Goal: Information Seeking & Learning: Learn about a topic

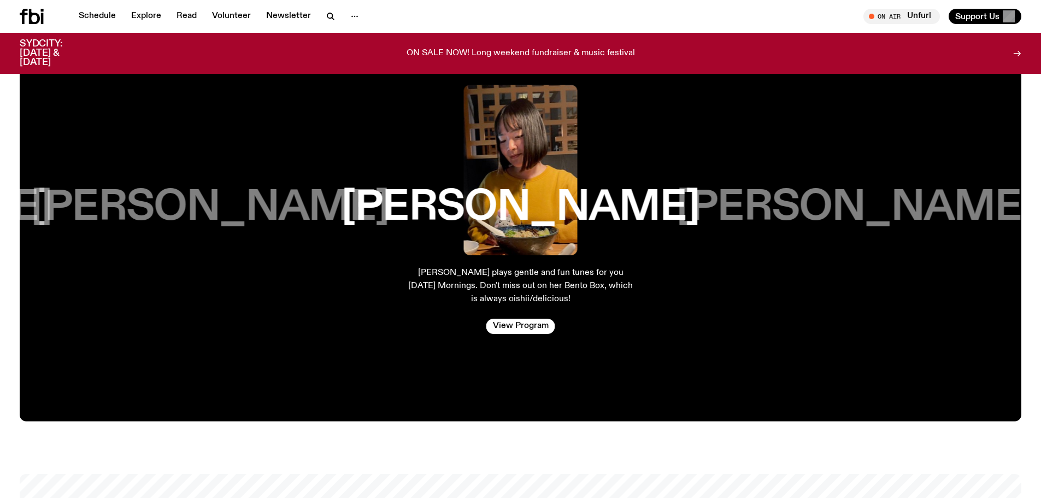
scroll to position [1951, 0]
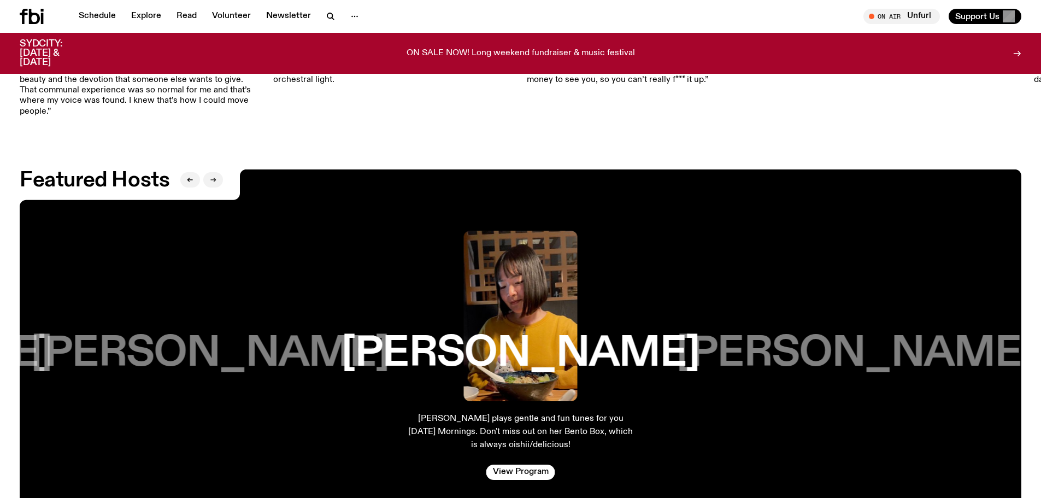
click at [214, 180] on icon "button" at bounding box center [213, 180] width 5 height 0
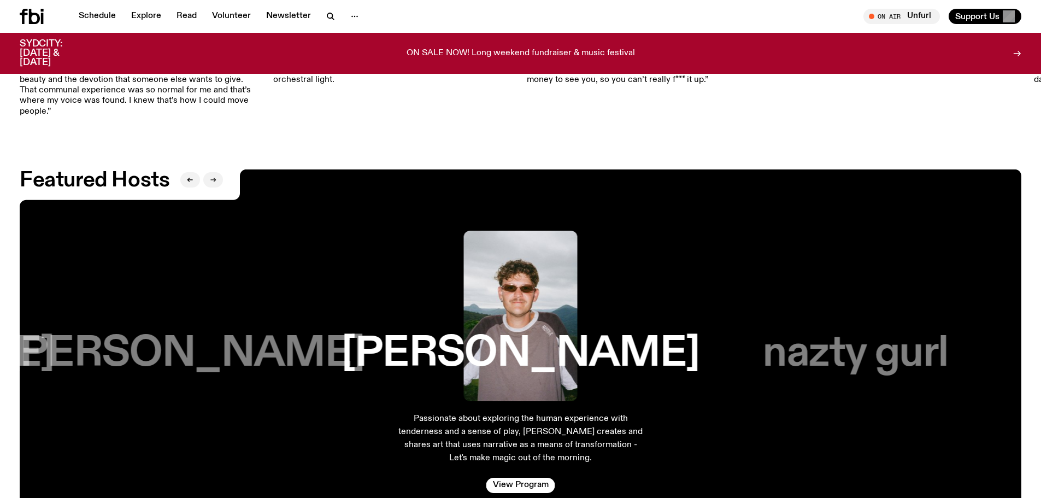
click at [214, 180] on icon "button" at bounding box center [213, 180] width 5 height 0
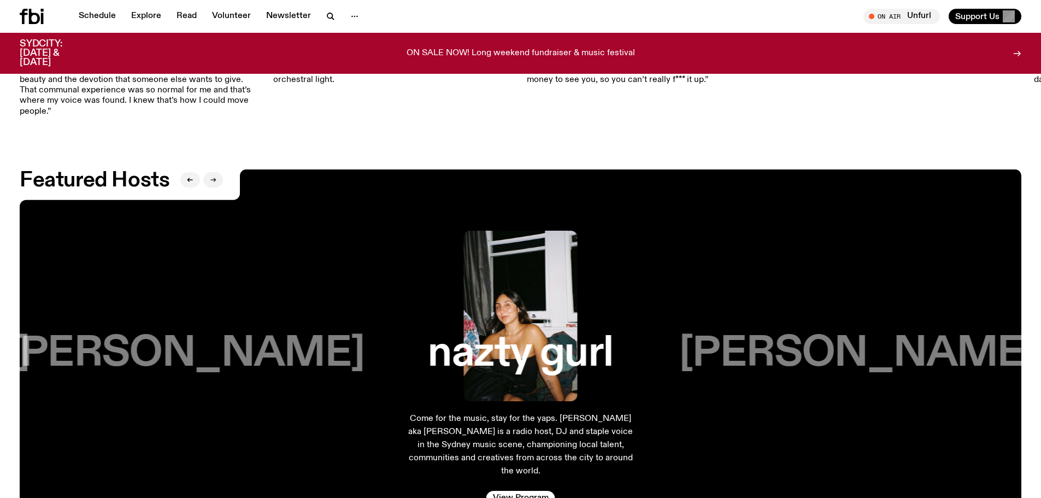
click at [214, 180] on icon "button" at bounding box center [213, 180] width 5 height 0
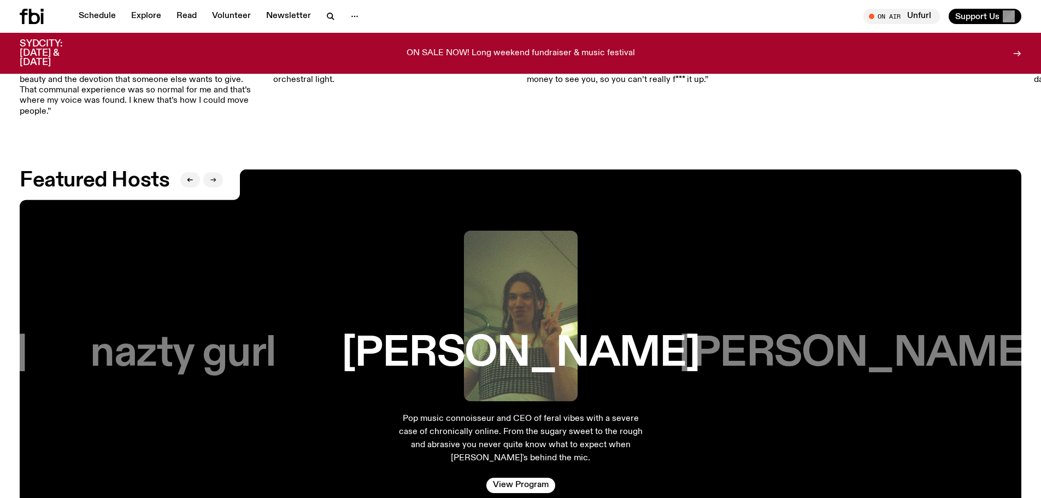
click at [214, 180] on icon "button" at bounding box center [213, 180] width 5 height 0
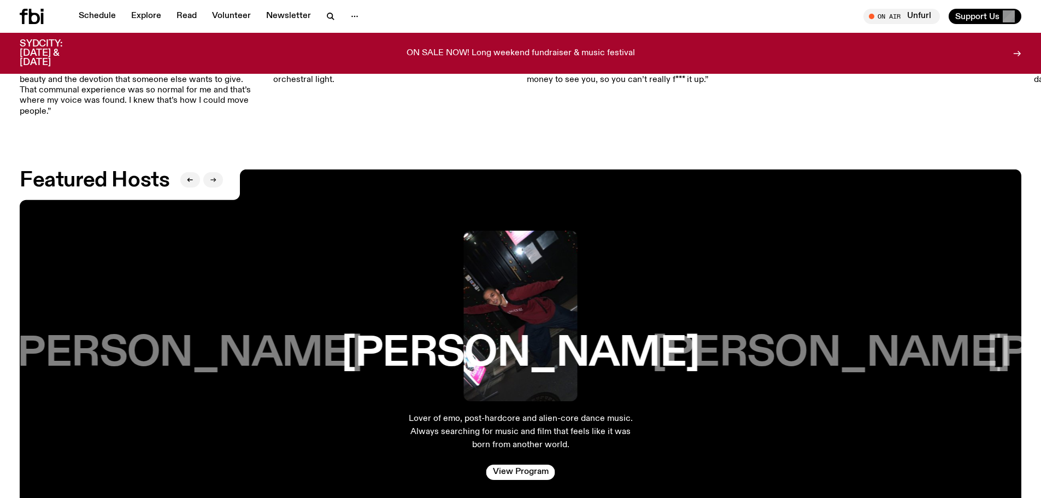
click at [214, 180] on icon "button" at bounding box center [213, 180] width 5 height 0
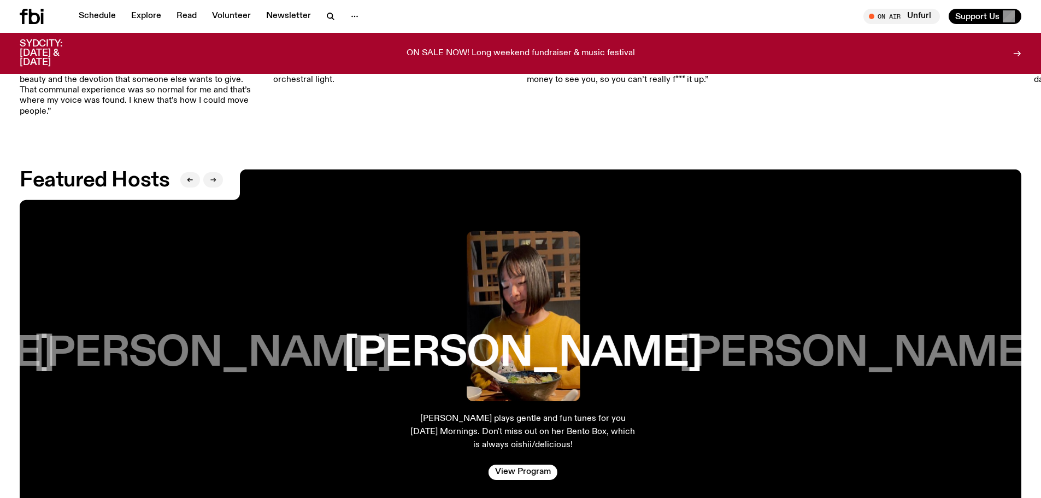
click at [214, 180] on icon "button" at bounding box center [213, 180] width 5 height 0
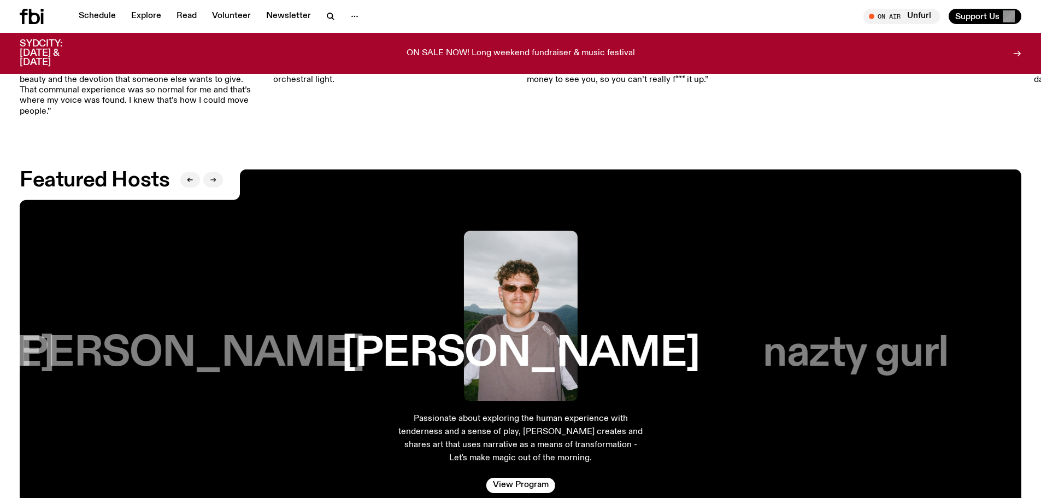
click at [214, 180] on icon "button" at bounding box center [213, 180] width 5 height 0
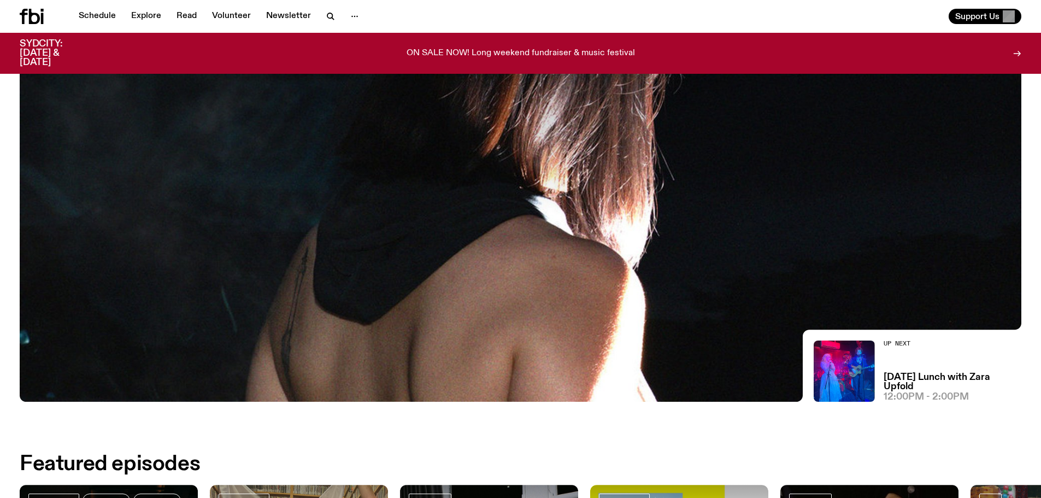
scroll to position [0, 0]
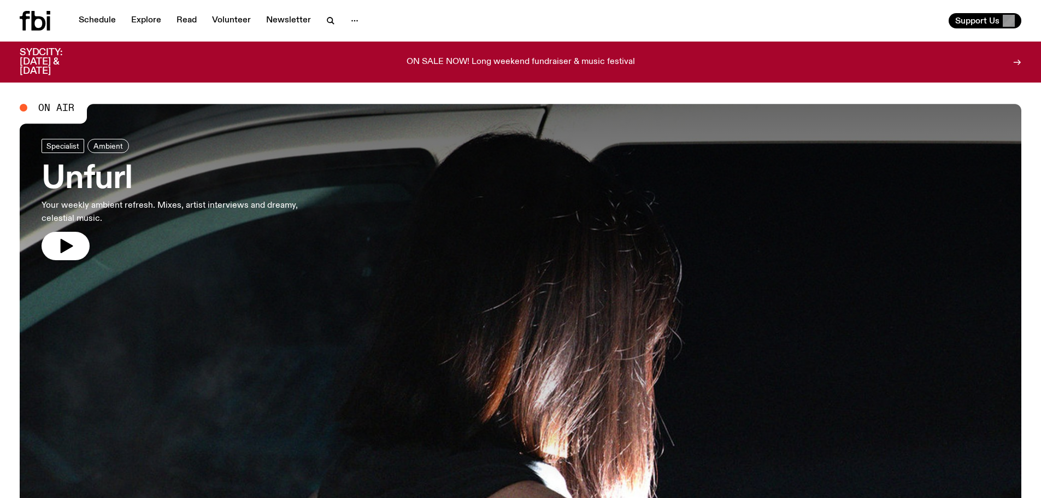
click at [46, 107] on span "On Air" at bounding box center [56, 108] width 36 height 10
click at [62, 108] on span "On Air" at bounding box center [56, 108] width 36 height 10
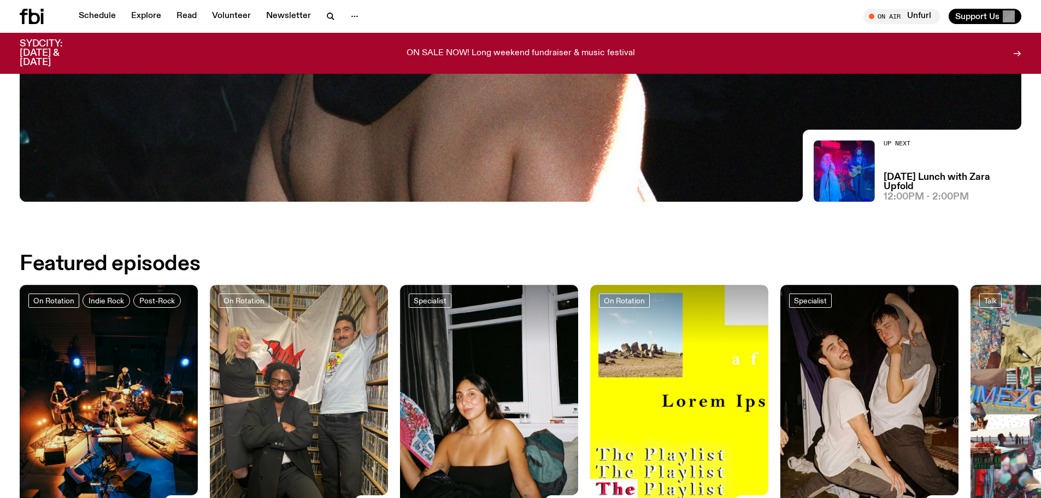
scroll to position [210, 0]
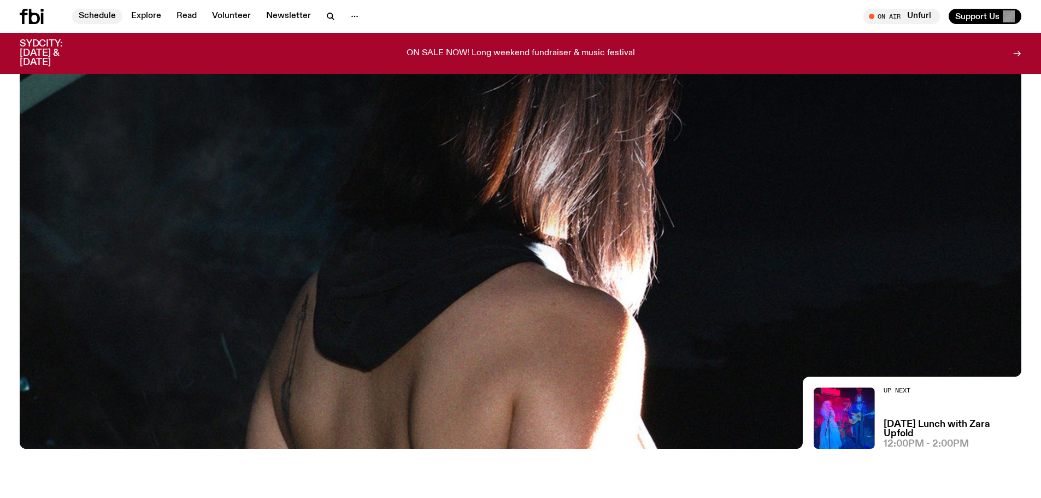
click at [98, 13] on link "Schedule" at bounding box center [97, 16] width 50 height 15
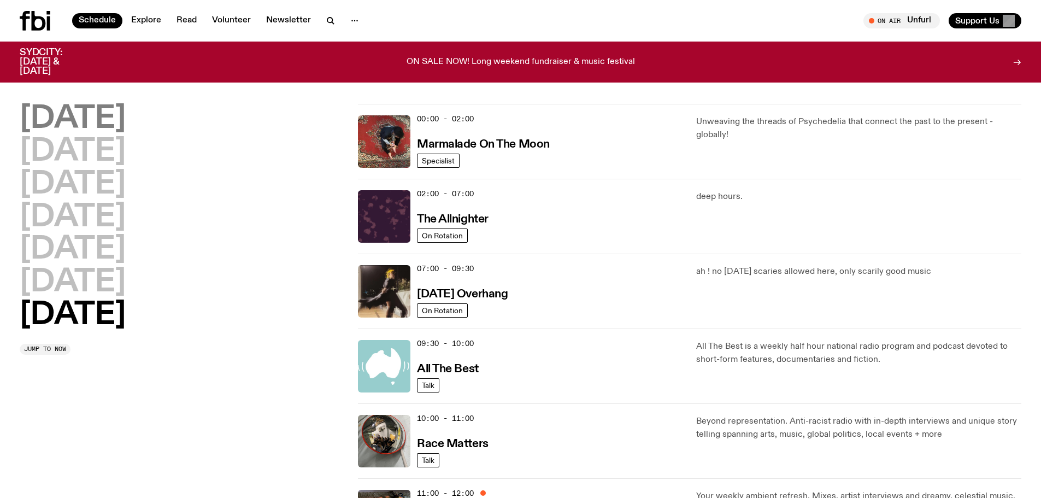
click at [57, 120] on h2 "[DATE]" at bounding box center [73, 119] width 106 height 31
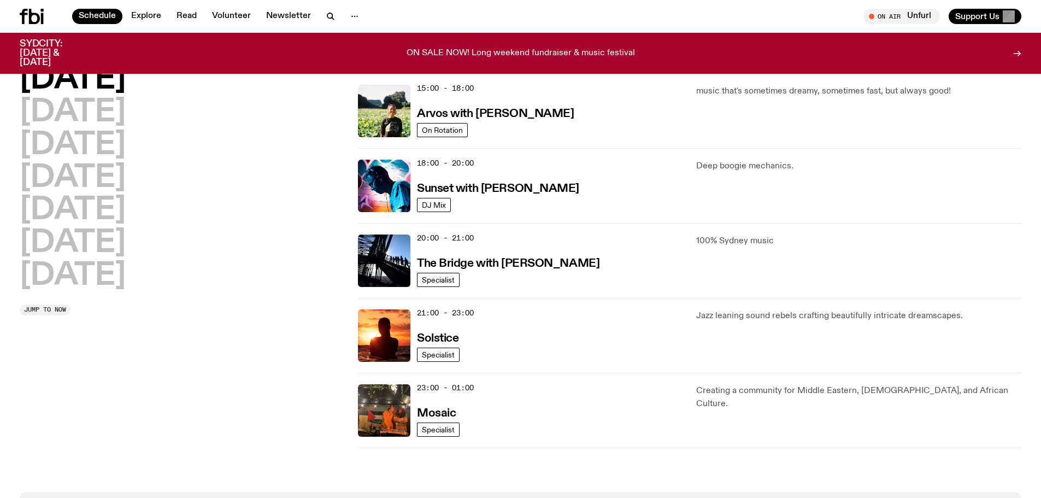
scroll to position [632, 0]
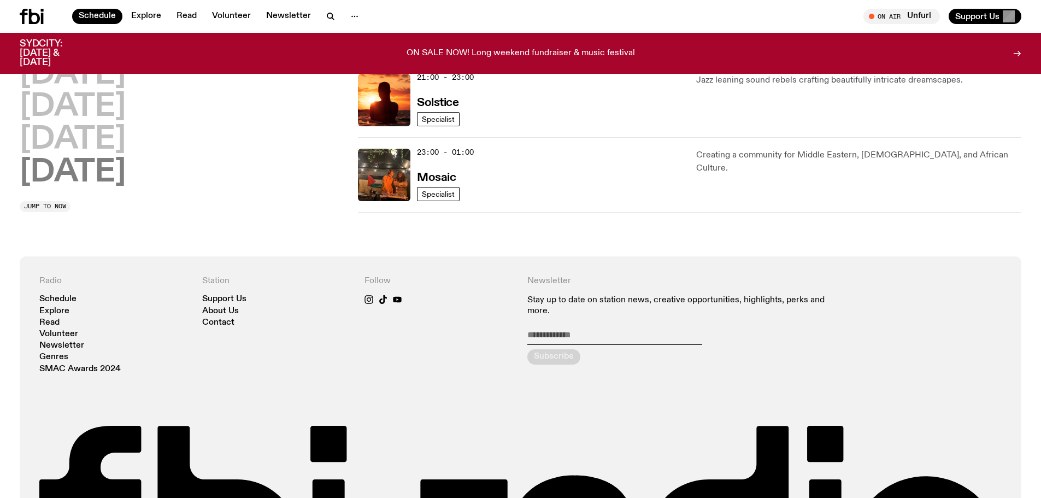
click at [123, 165] on h2 "[DATE]" at bounding box center [73, 172] width 106 height 31
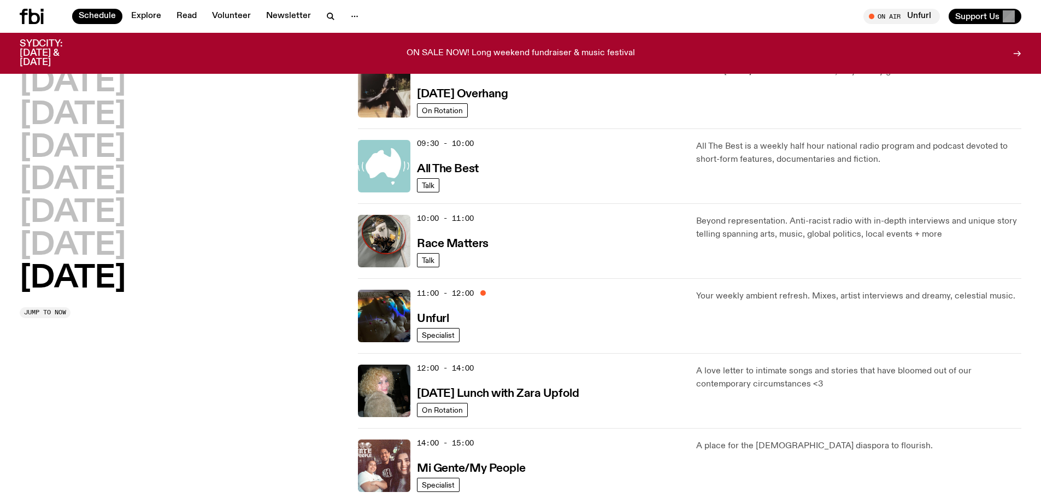
scroll to position [320, 0]
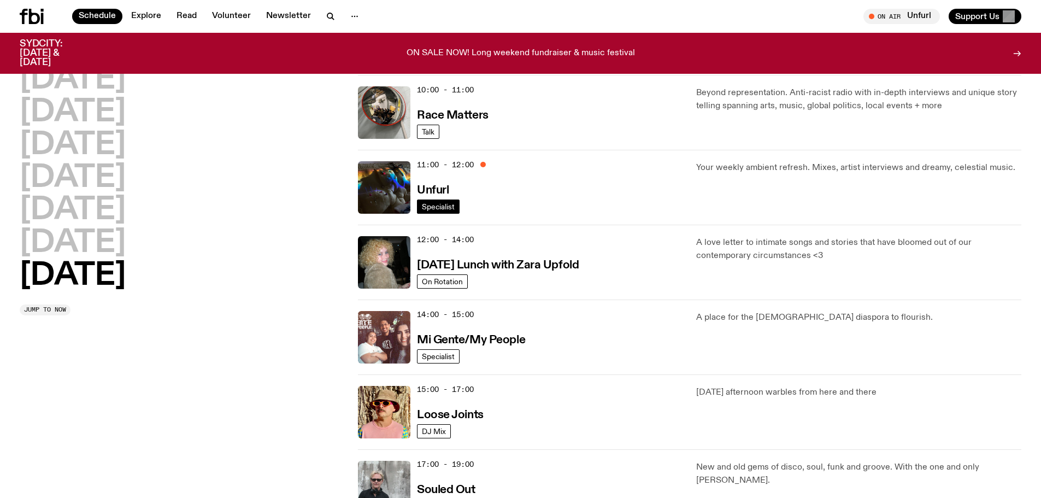
click at [434, 206] on span "Specialist" at bounding box center [438, 206] width 33 height 8
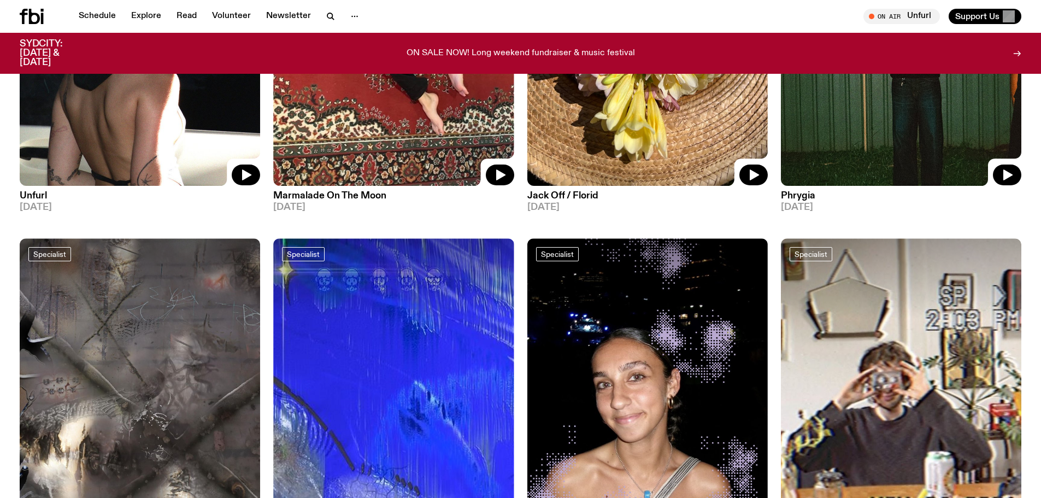
scroll to position [159, 0]
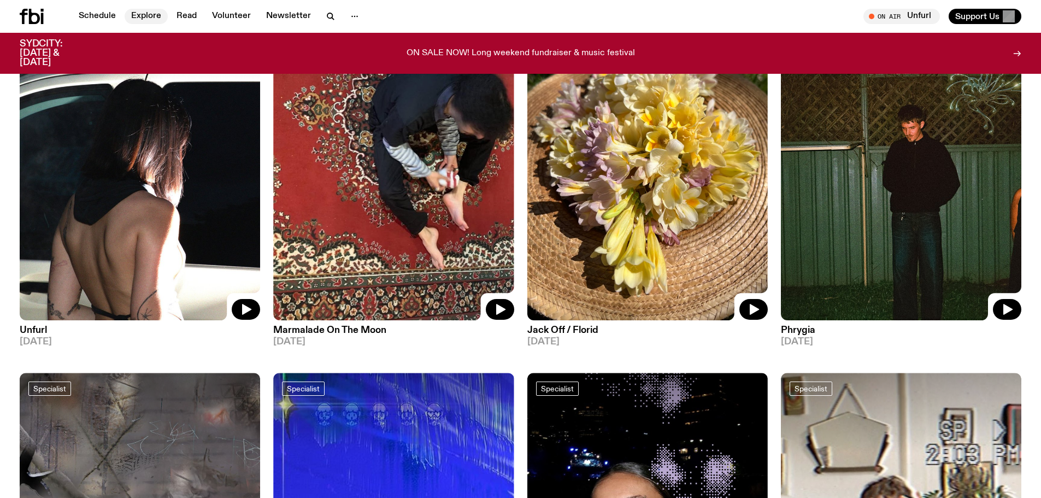
click at [146, 13] on link "Explore" at bounding box center [146, 16] width 43 height 15
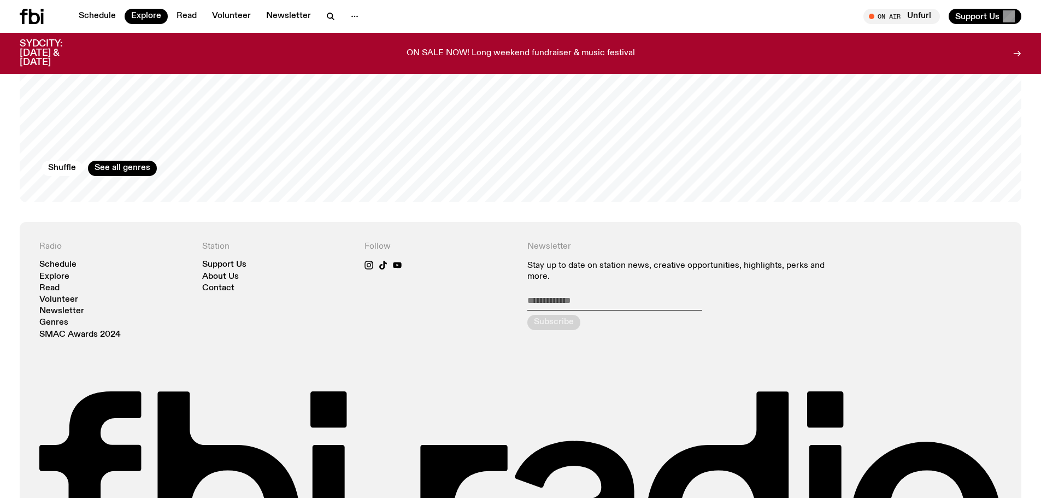
scroll to position [1630, 0]
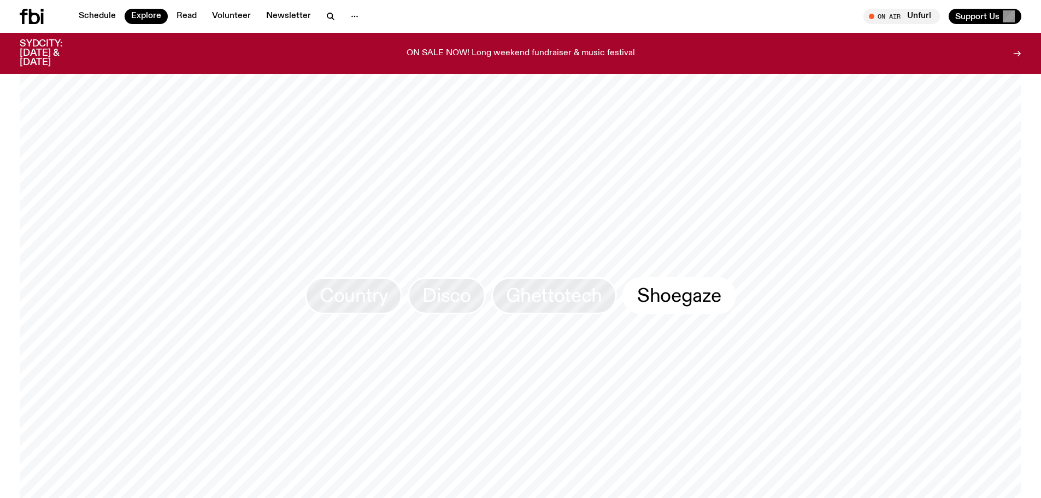
click at [678, 285] on span "Shoegaze" at bounding box center [679, 295] width 84 height 21
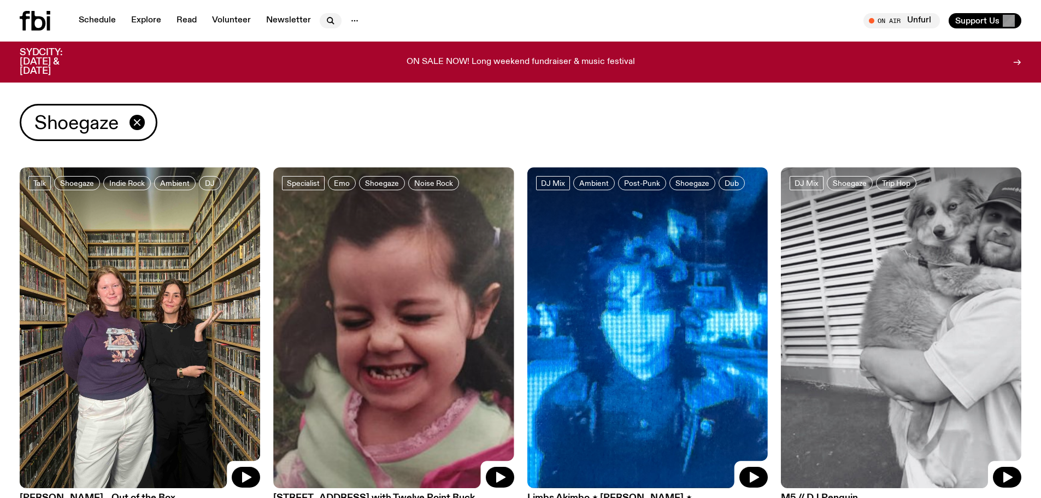
click at [327, 17] on icon "button" at bounding box center [329, 19] width 5 height 5
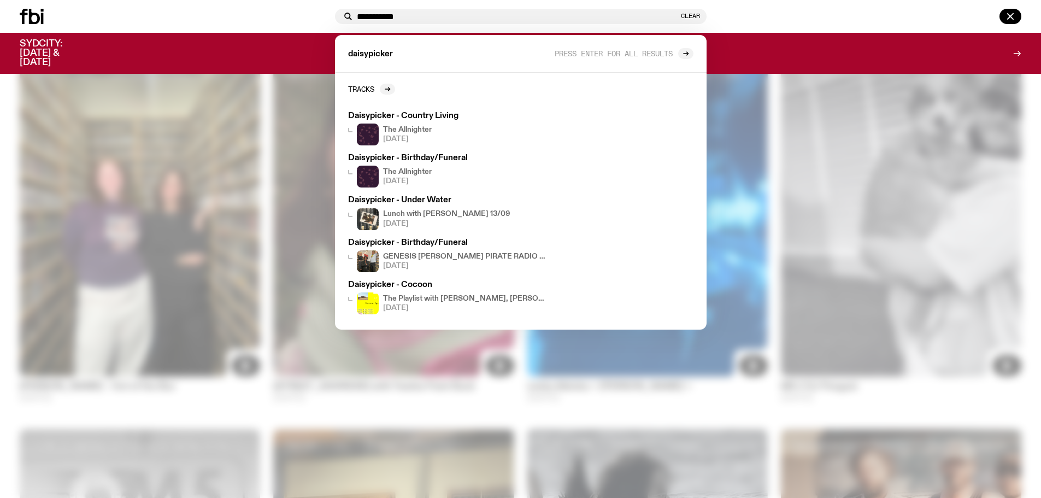
scroll to position [48, 0]
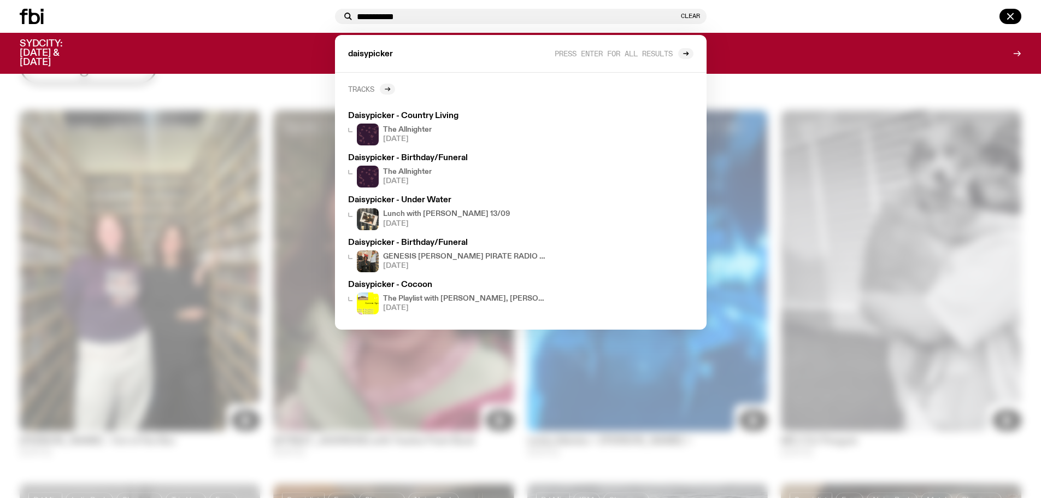
type input "**********"
click at [387, 87] on icon at bounding box center [387, 89] width 7 height 7
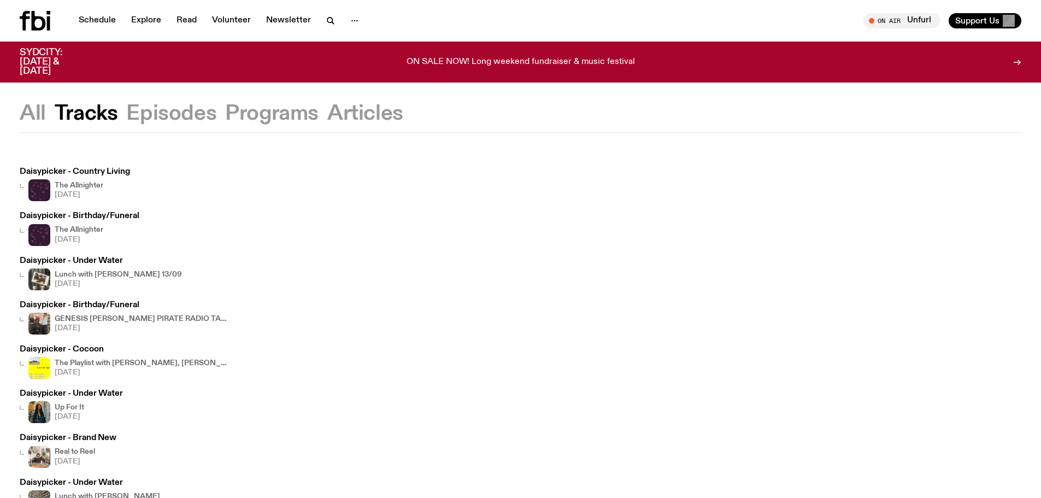
click at [82, 168] on h3 "Daisypicker - Country Living" at bounding box center [75, 172] width 110 height 8
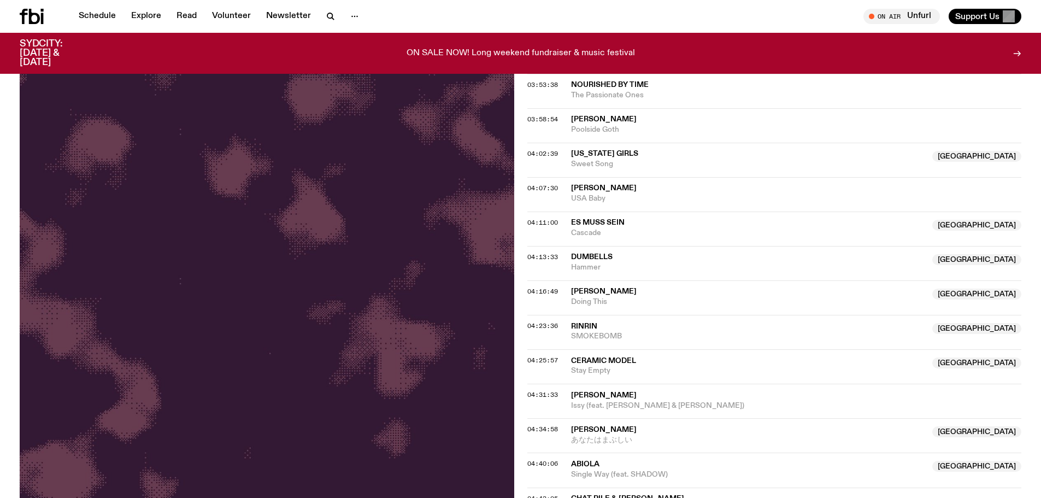
scroll to position [1469, 0]
